Goal: Transaction & Acquisition: Obtain resource

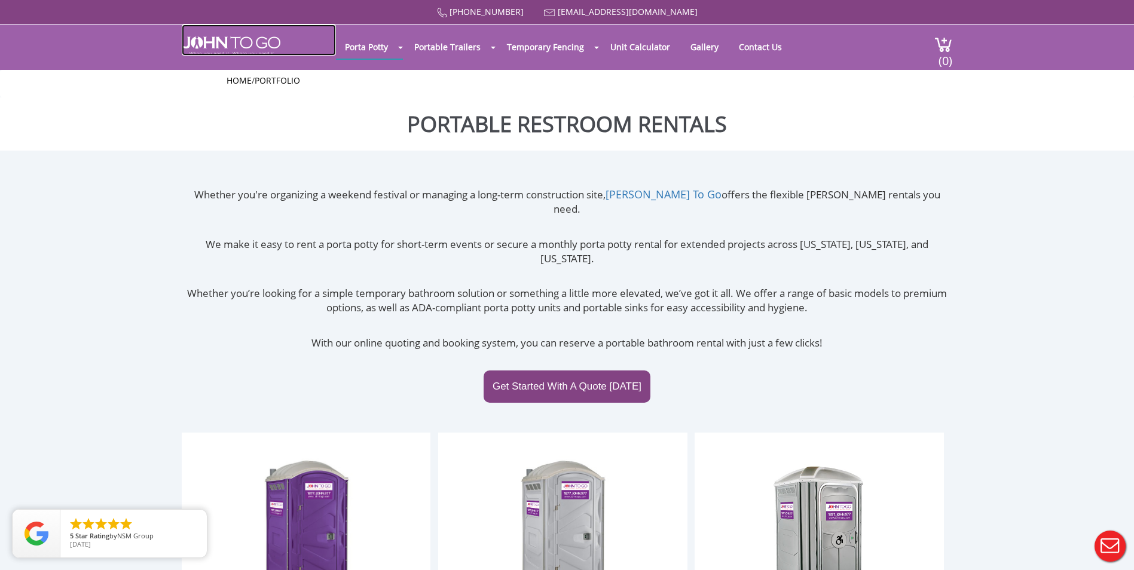
click at [274, 52] on img at bounding box center [231, 45] width 99 height 19
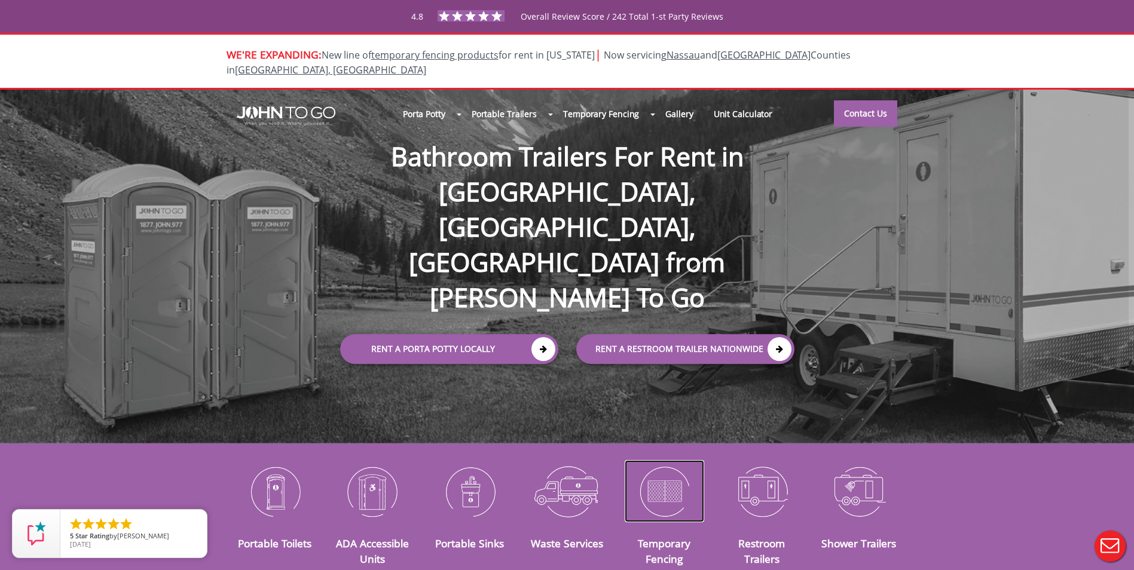
click at [665, 471] on img at bounding box center [665, 491] width 80 height 62
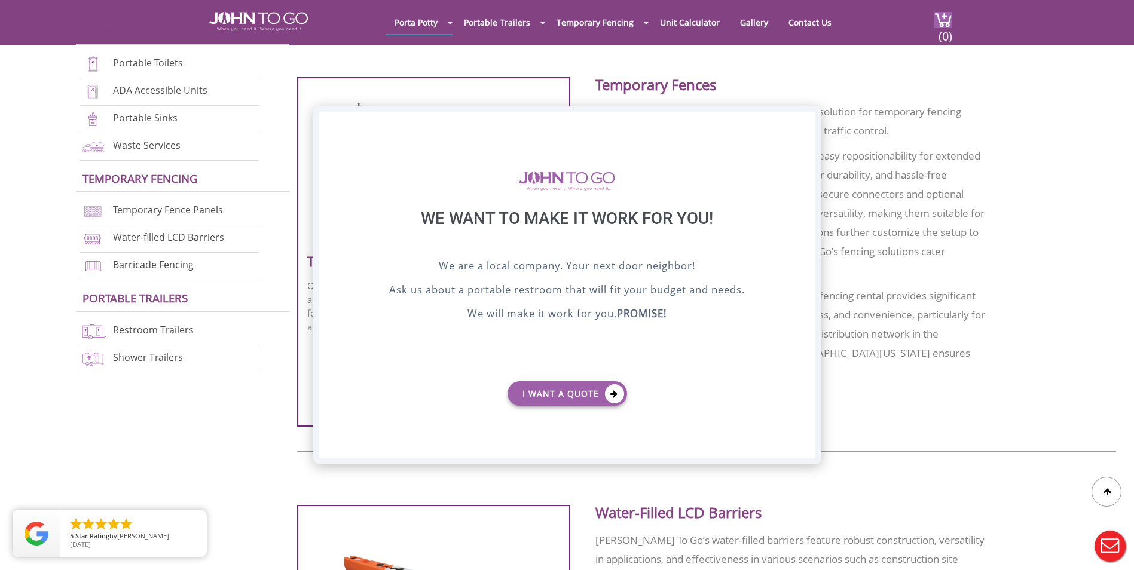
click at [809, 121] on div "X" at bounding box center [805, 122] width 19 height 20
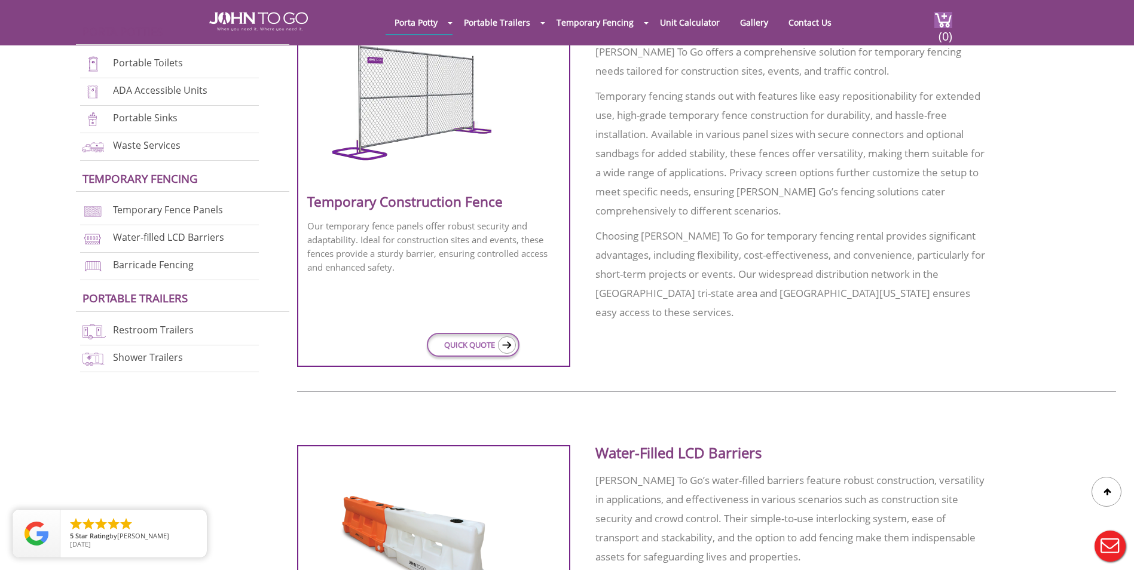
scroll to position [419, 0]
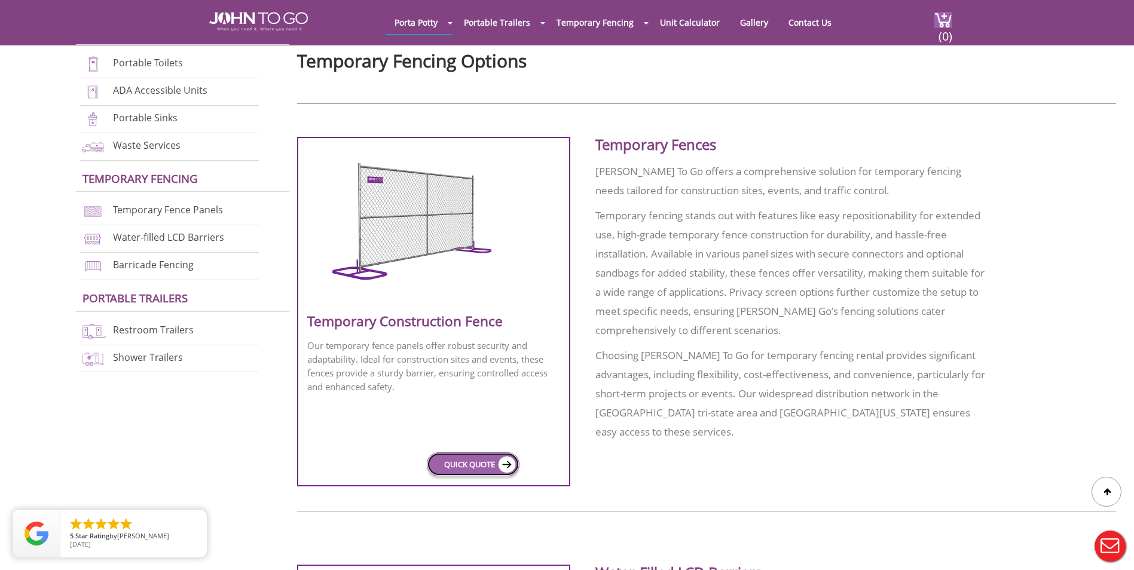
click at [463, 467] on link "QUICK QUOTE" at bounding box center [473, 465] width 93 height 24
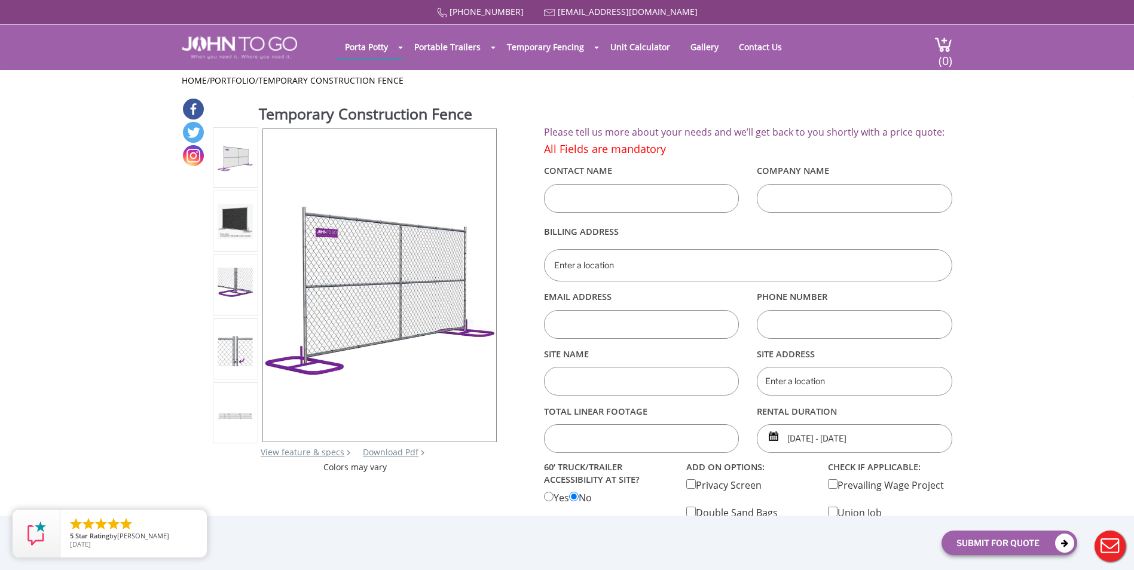
click at [239, 277] on img at bounding box center [235, 285] width 35 height 35
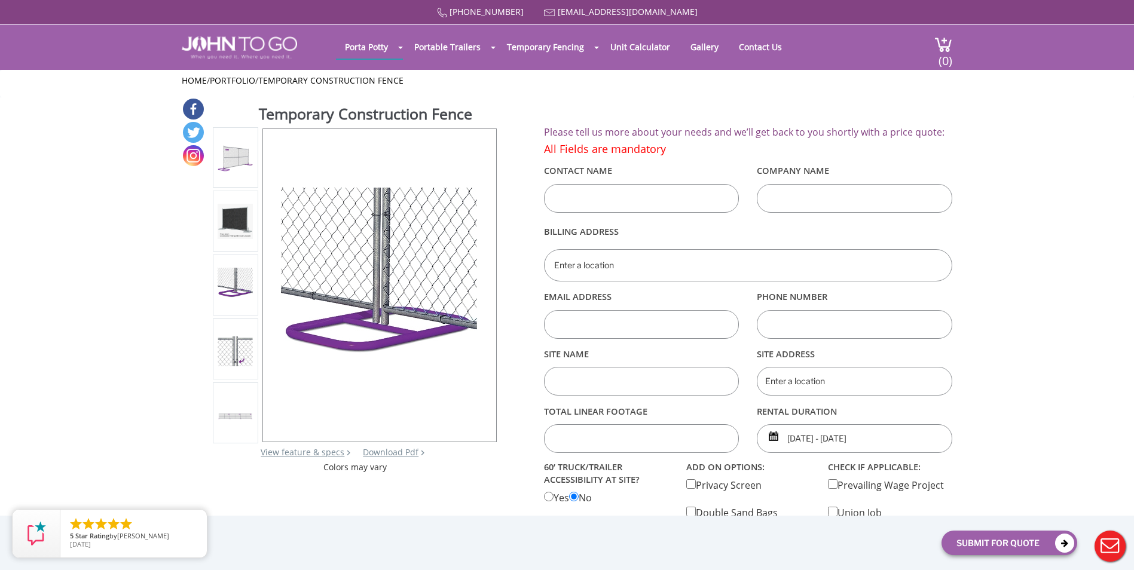
click at [245, 341] on img at bounding box center [235, 349] width 35 height 35
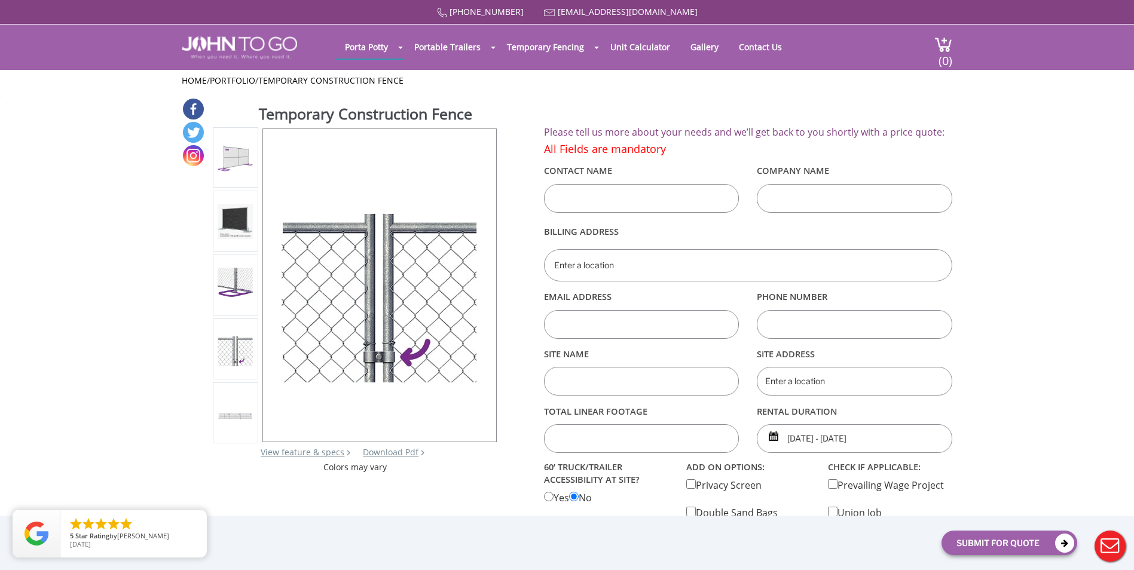
click at [250, 221] on img at bounding box center [235, 221] width 35 height 35
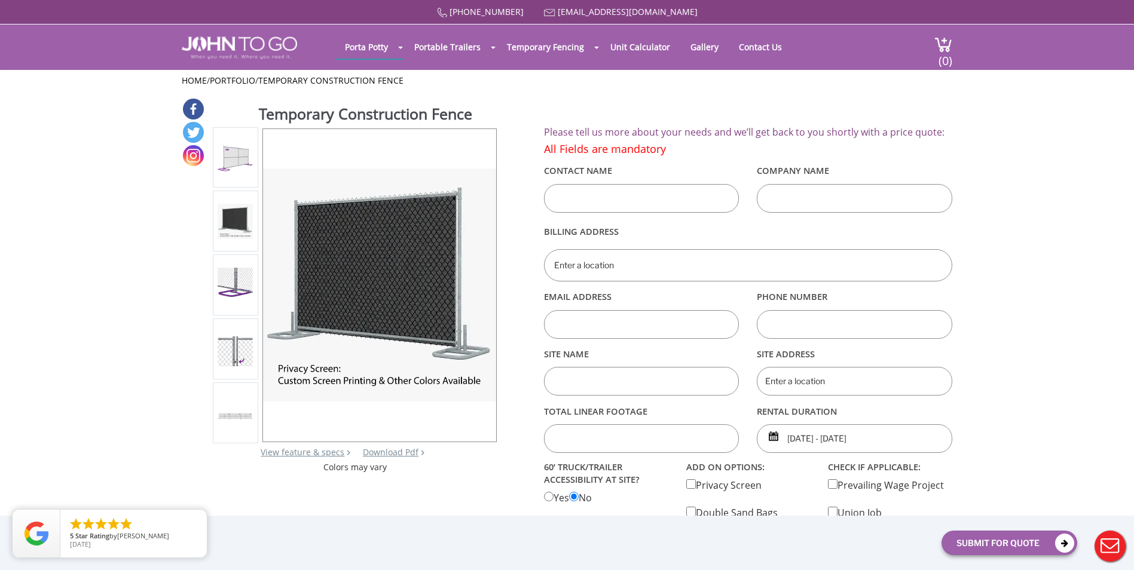
click at [233, 284] on img at bounding box center [235, 285] width 35 height 35
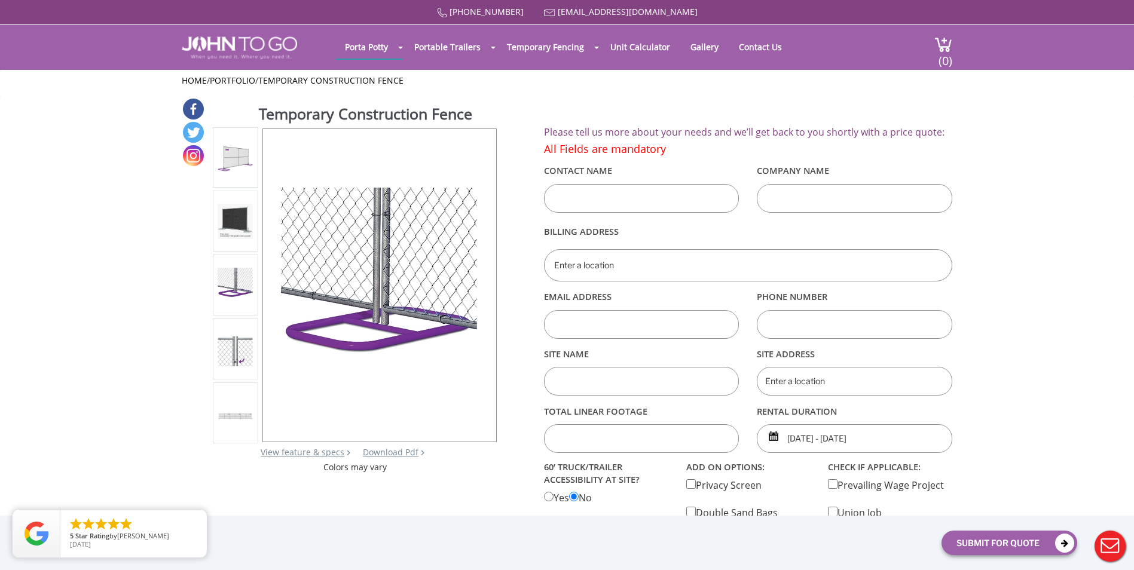
click at [231, 344] on img at bounding box center [235, 349] width 35 height 35
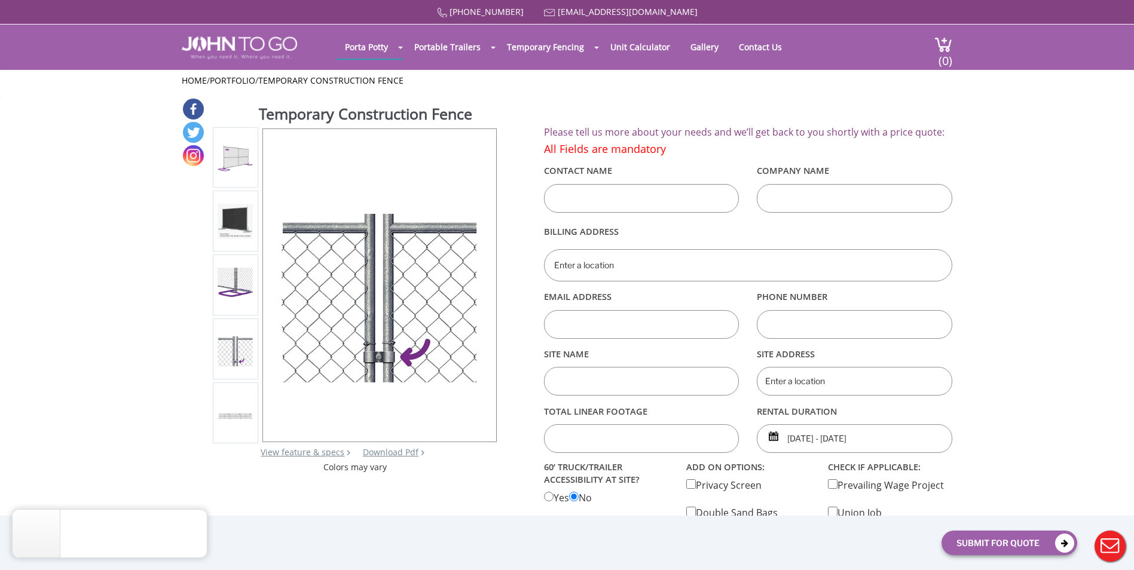
click at [241, 273] on img at bounding box center [235, 285] width 35 height 35
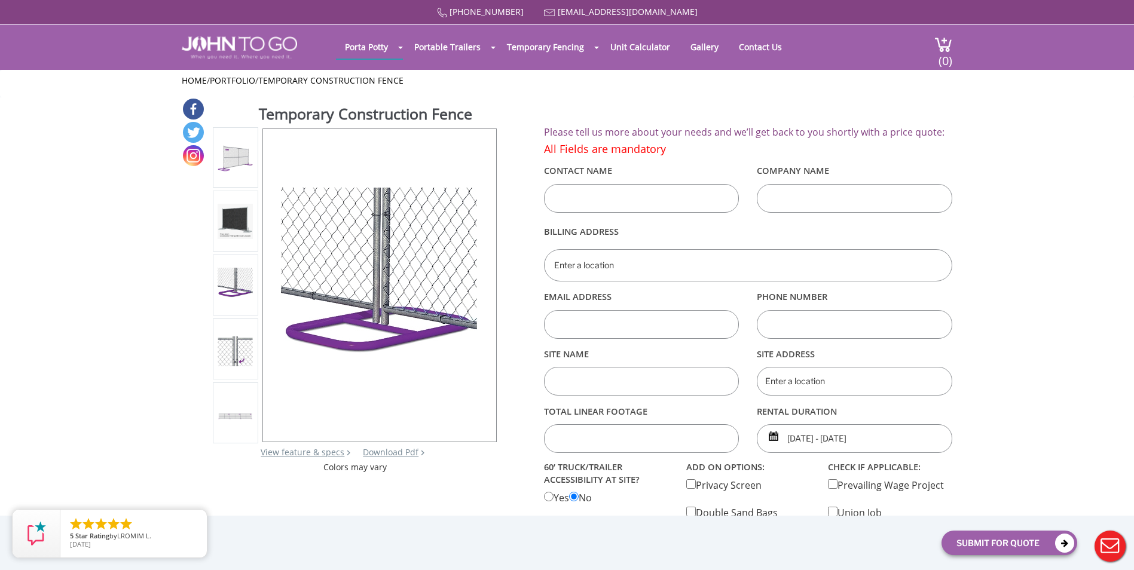
click at [239, 215] on img at bounding box center [235, 221] width 35 height 35
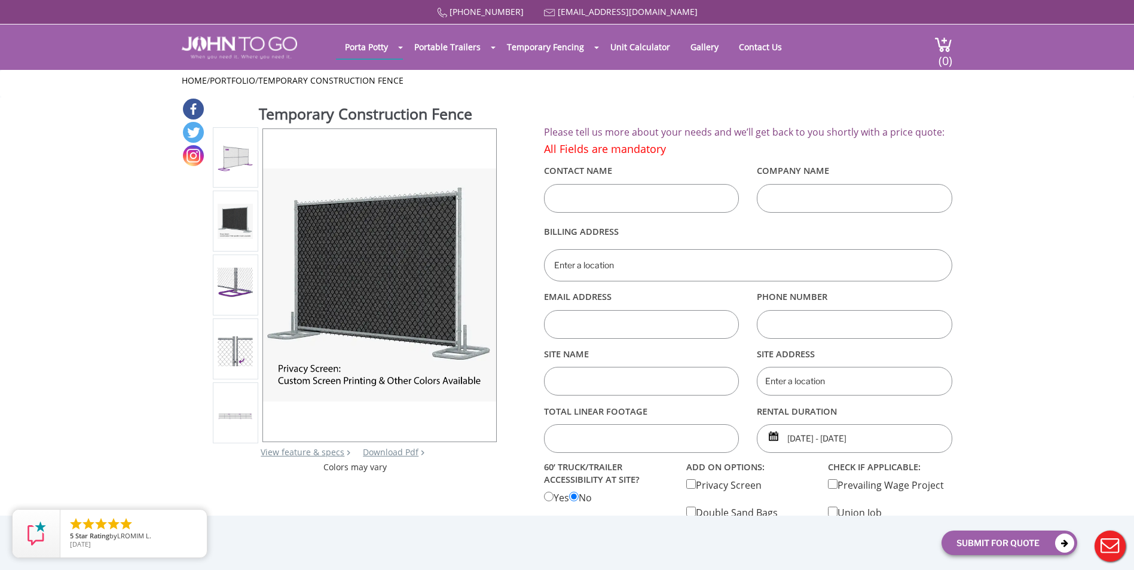
click at [238, 161] on img at bounding box center [235, 157] width 35 height 35
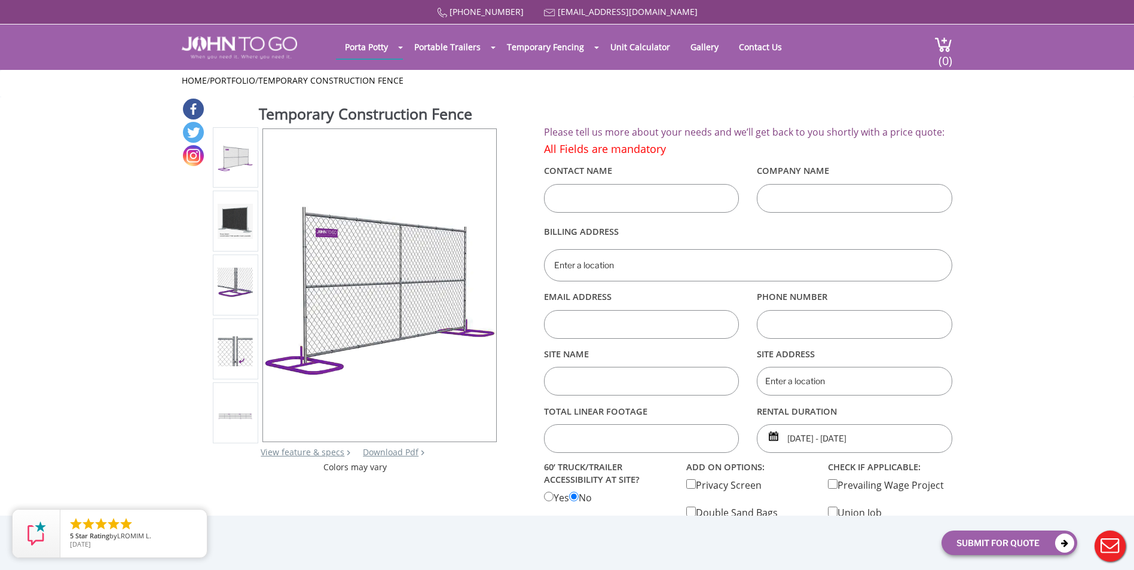
click at [238, 224] on img at bounding box center [235, 221] width 35 height 35
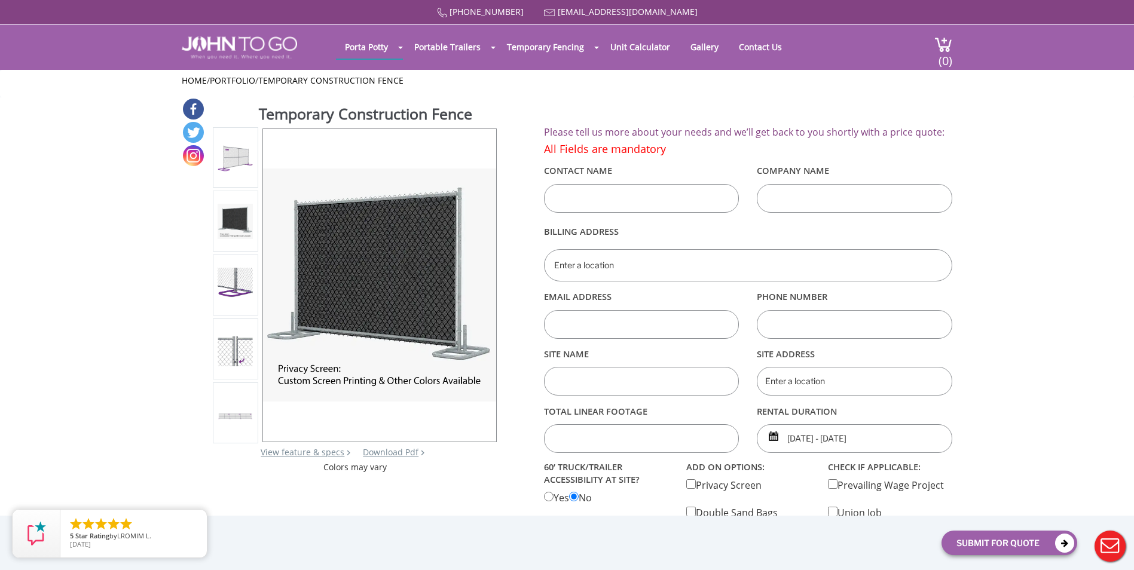
click at [233, 271] on img at bounding box center [235, 285] width 35 height 35
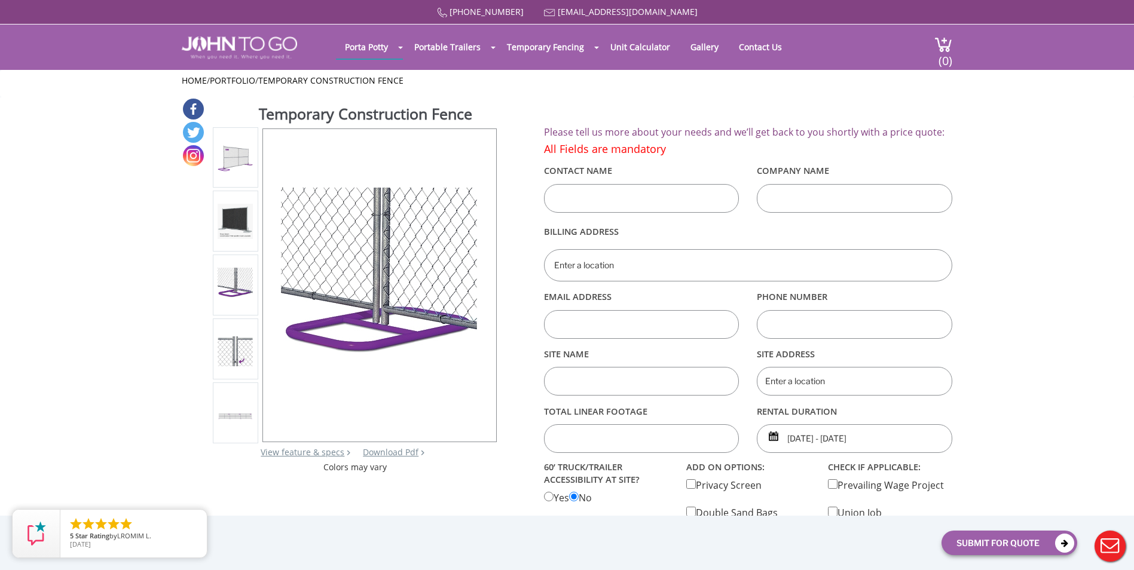
click at [224, 350] on img at bounding box center [235, 349] width 35 height 35
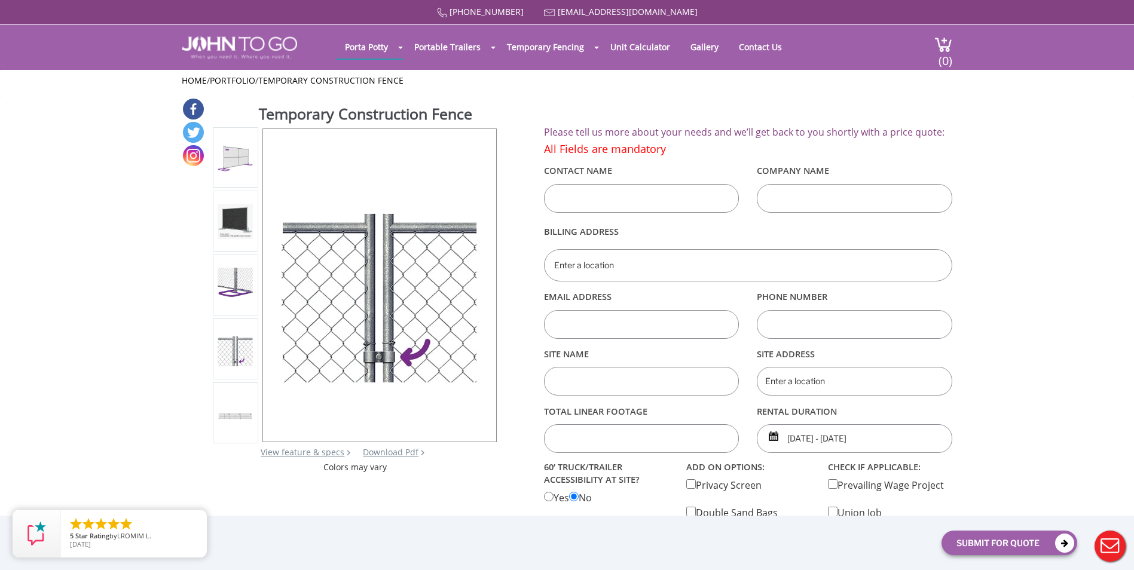
click at [240, 404] on div at bounding box center [235, 412] width 35 height 50
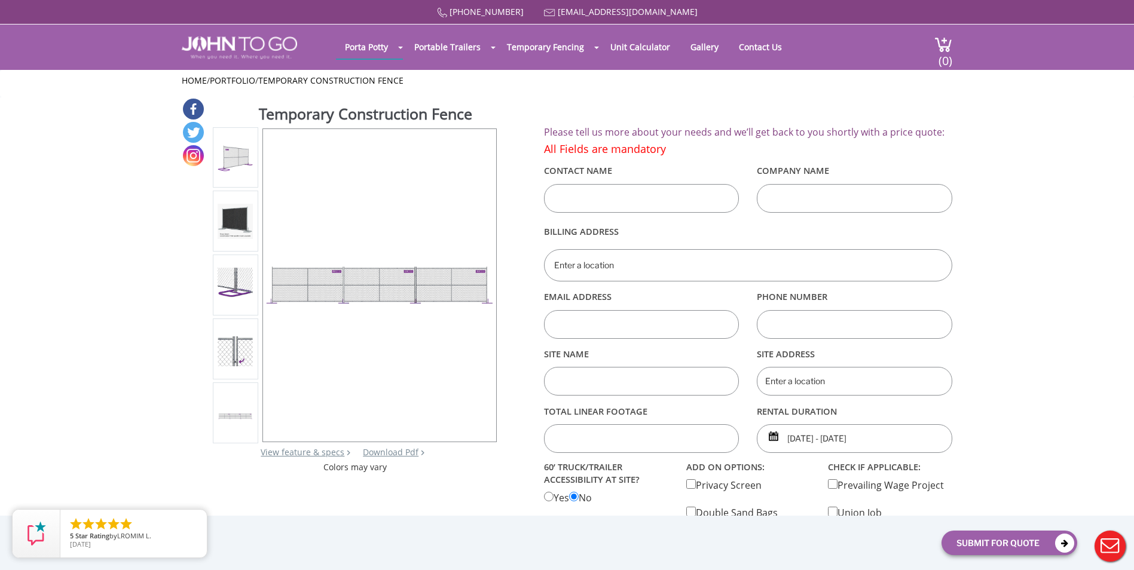
click at [246, 356] on img at bounding box center [235, 349] width 35 height 35
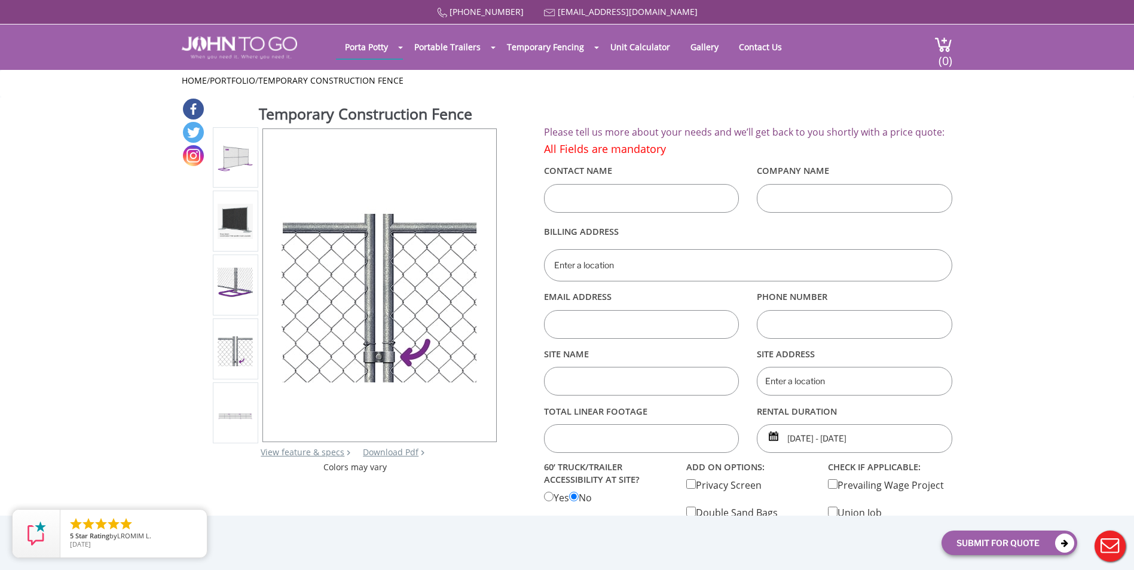
click at [244, 291] on img at bounding box center [235, 285] width 35 height 35
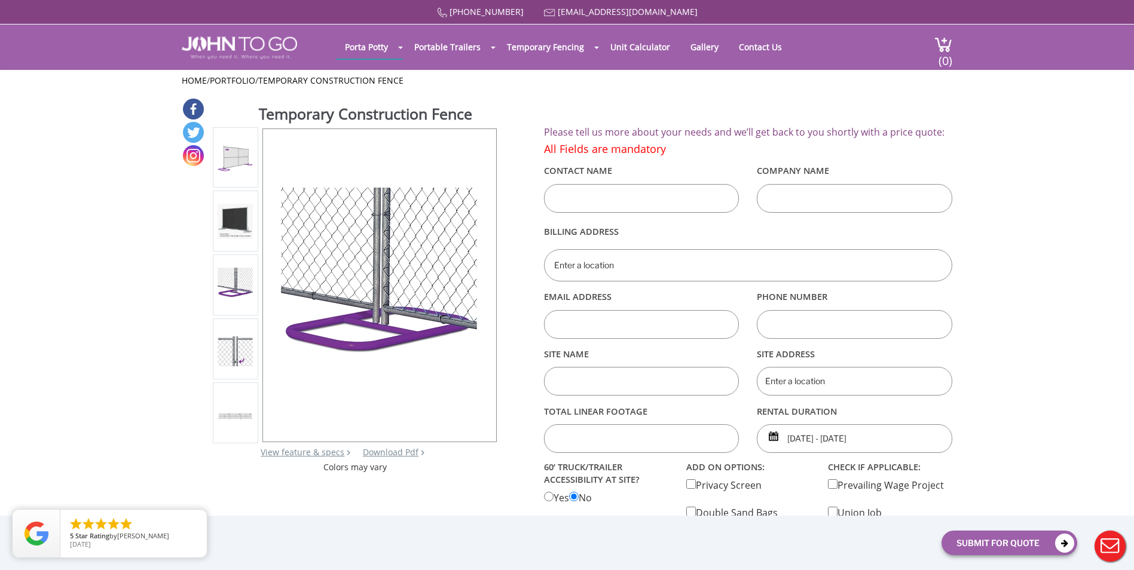
click at [239, 151] on img at bounding box center [235, 157] width 35 height 35
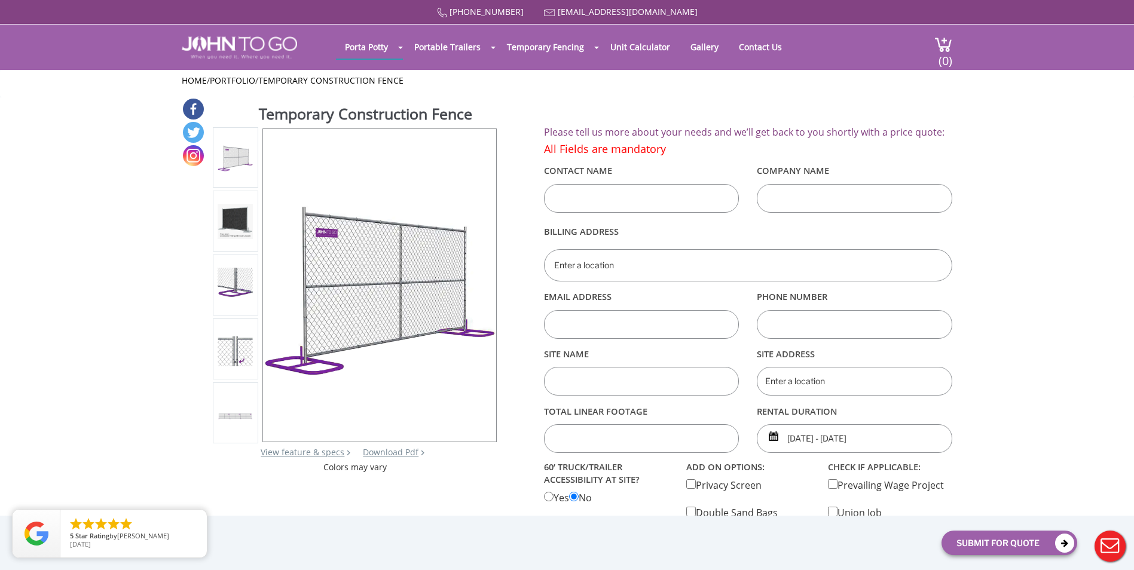
click at [242, 399] on div at bounding box center [235, 412] width 35 height 50
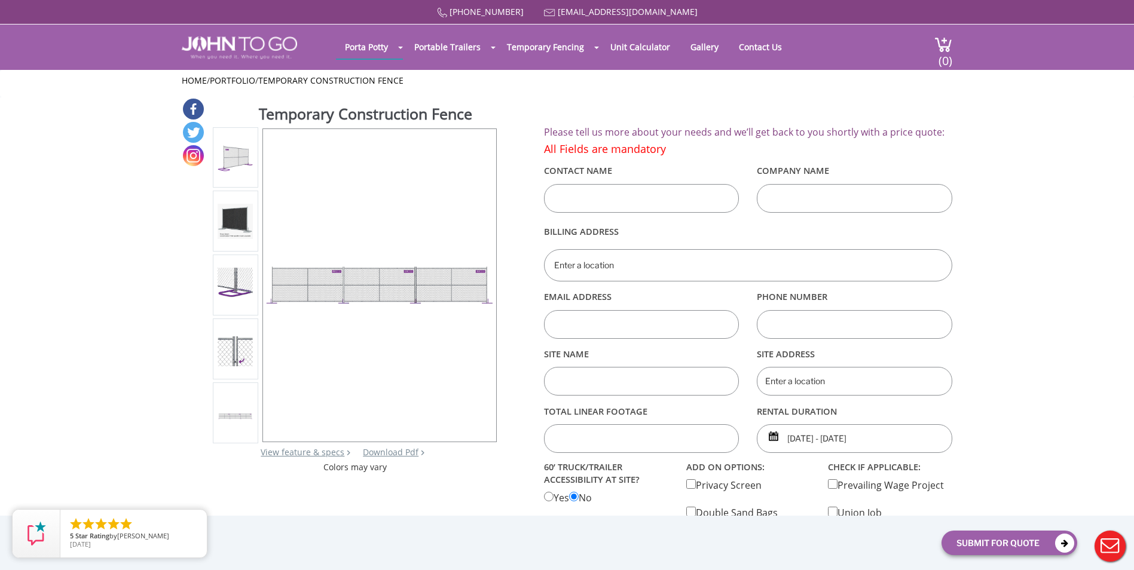
click at [246, 282] on img at bounding box center [235, 285] width 35 height 35
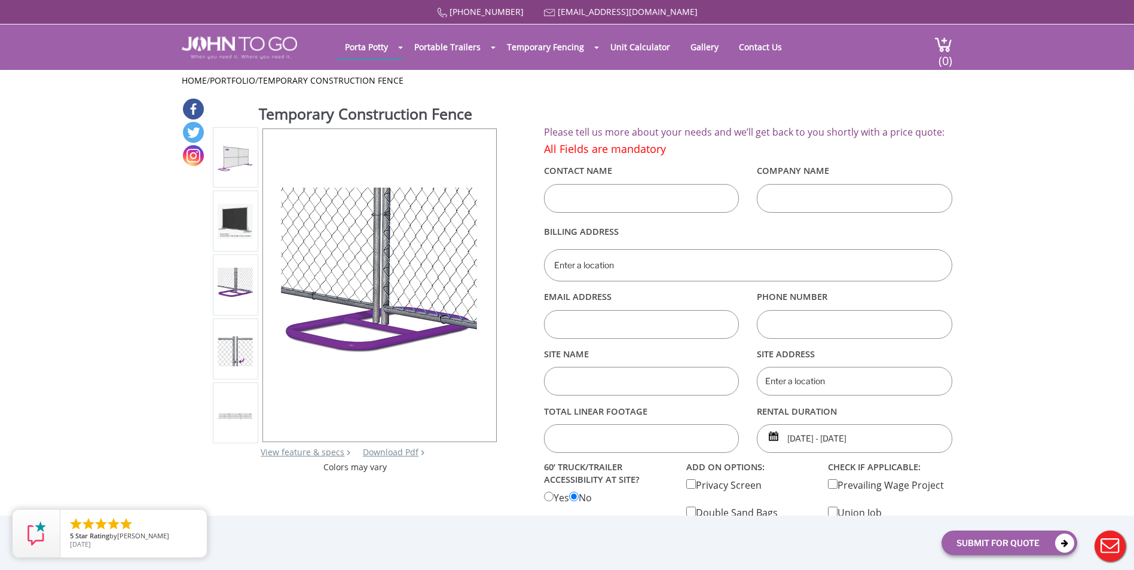
click at [242, 245] on div at bounding box center [235, 221] width 35 height 50
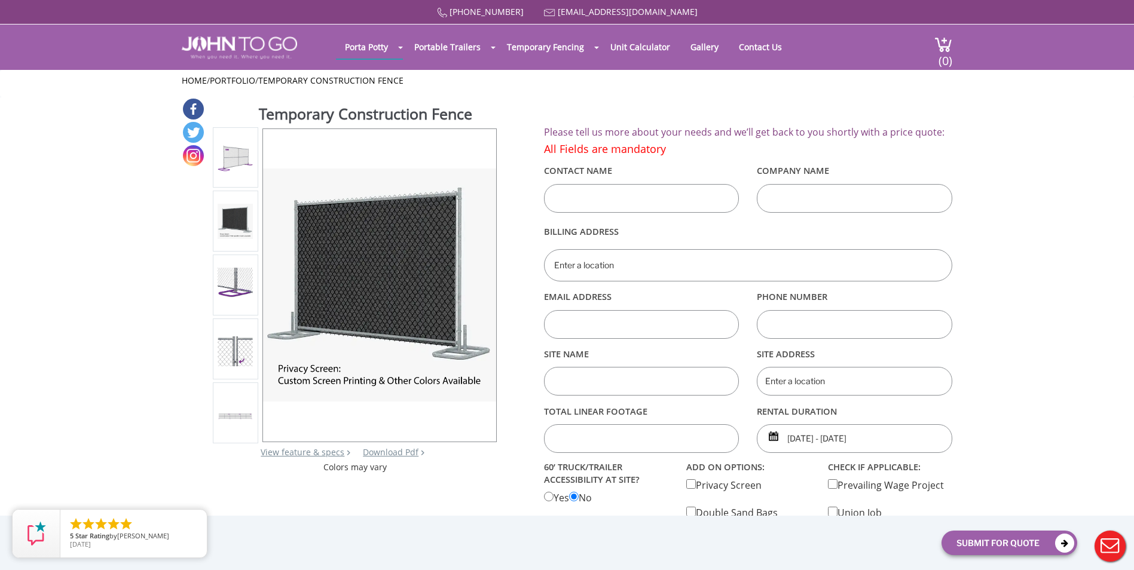
click at [239, 189] on ul at bounding box center [236, 285] width 46 height 316
click at [238, 180] on div at bounding box center [235, 157] width 35 height 50
